Goal: Task Accomplishment & Management: Complete application form

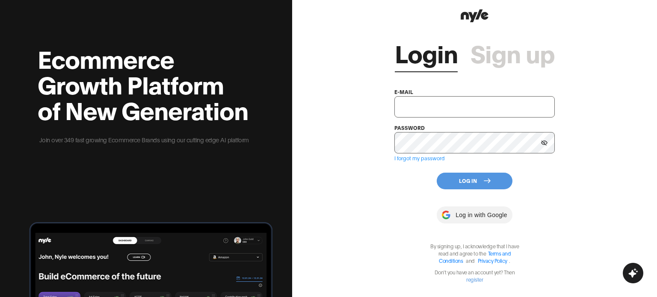
click at [460, 216] on div at bounding box center [474, 214] width 75 height 17
